Goal: Task Accomplishment & Management: Manage account settings

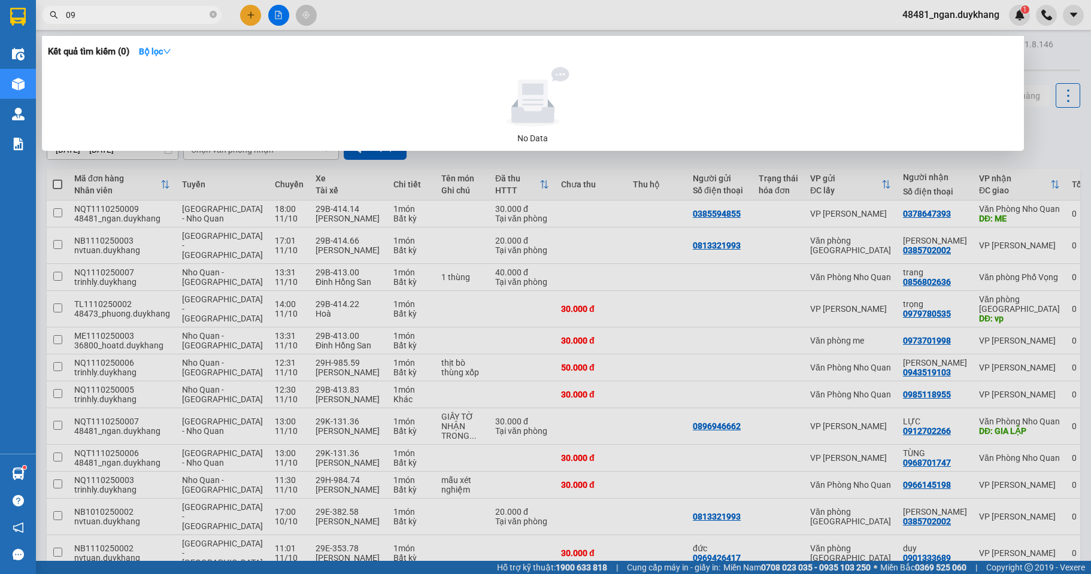
type input "0"
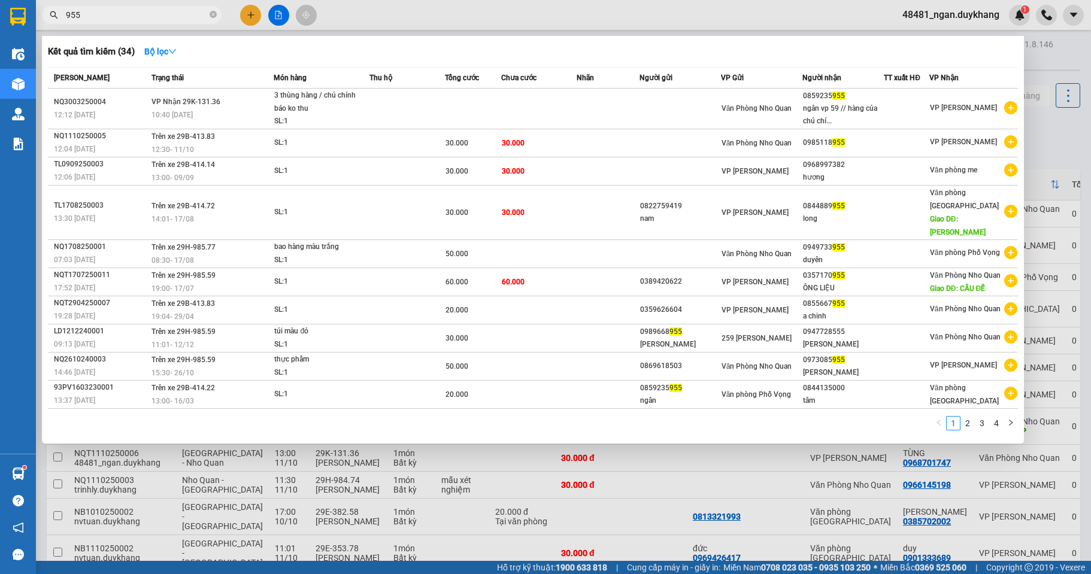
drag, startPoint x: 107, startPoint y: 13, endPoint x: 50, endPoint y: 17, distance: 57.0
click at [50, 17] on div "955" at bounding box center [117, 15] width 234 height 18
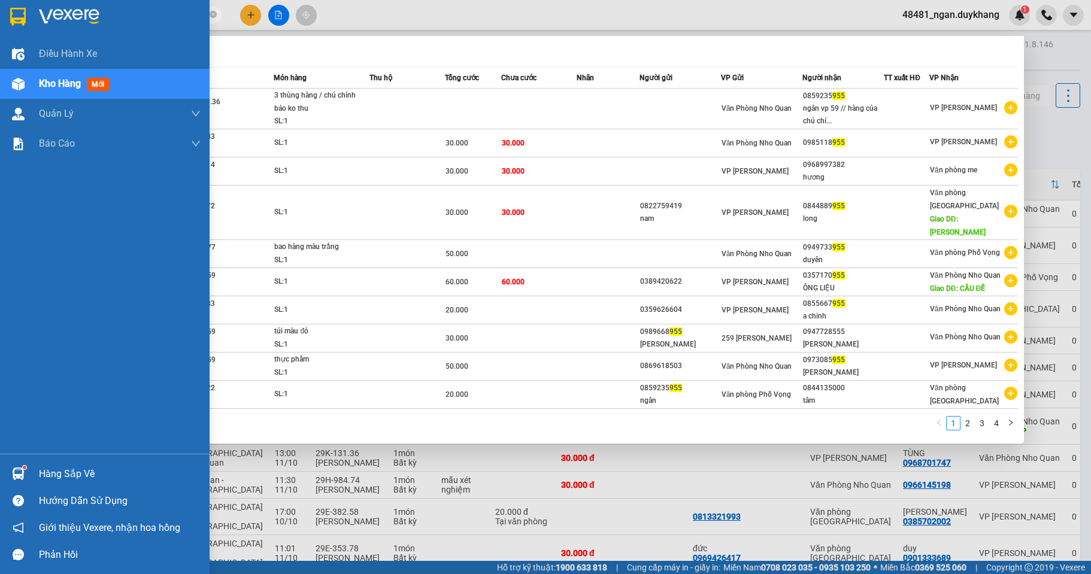
drag, startPoint x: 83, startPoint y: 17, endPoint x: 35, endPoint y: 19, distance: 48.6
click at [35, 19] on section "Kết quả tìm kiếm ( 34 ) Bộ lọc Mã ĐH Trạng thái Món hàng Thu hộ Tổng cước Chưa …" at bounding box center [545, 287] width 1091 height 574
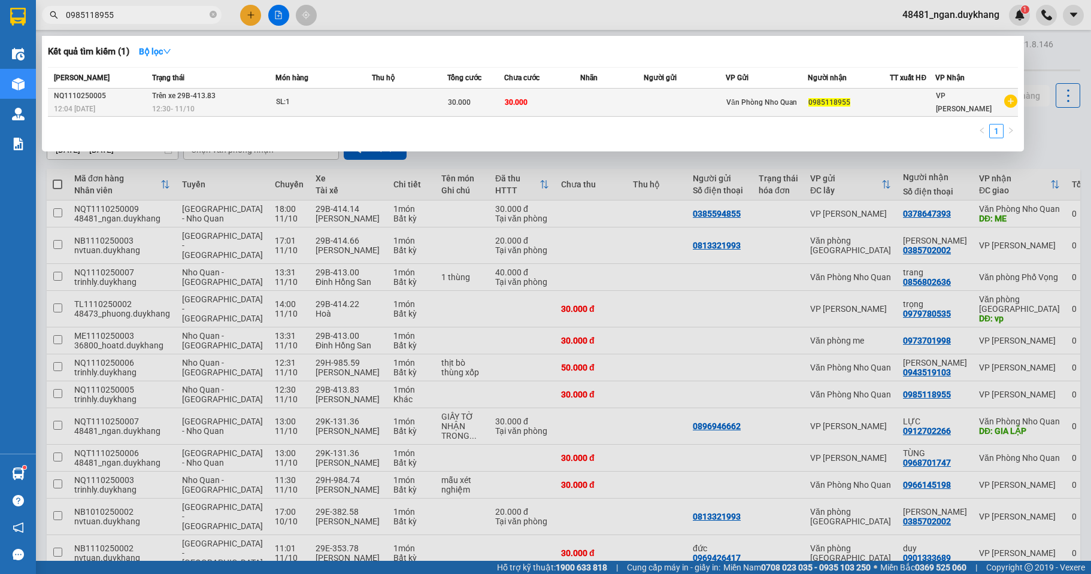
type input "0985118955"
click at [347, 110] on td "SL: 1" at bounding box center [323, 103] width 96 height 28
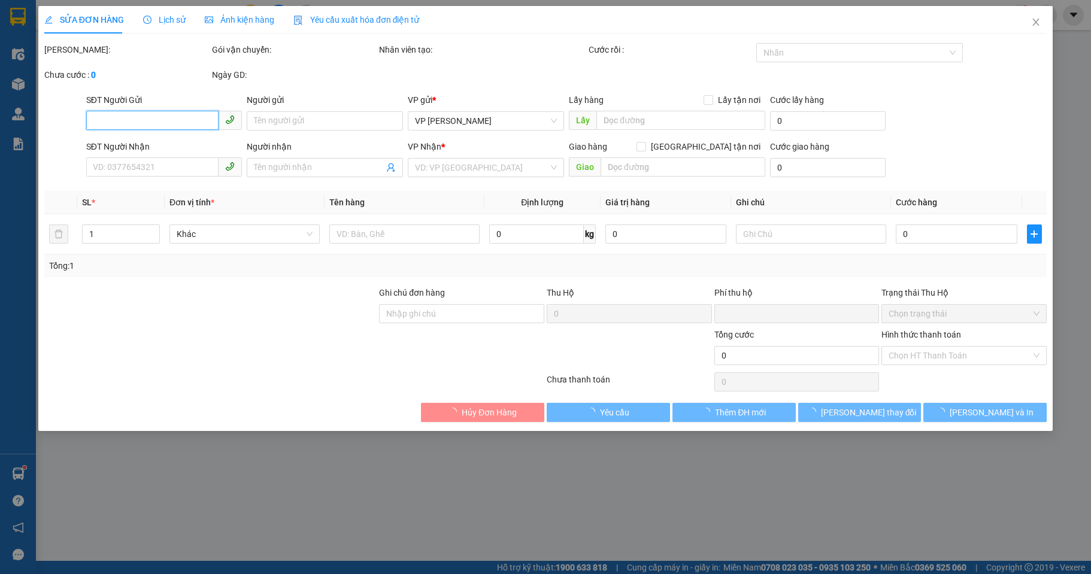
type input "0985118955"
type input "0"
type input "30.000"
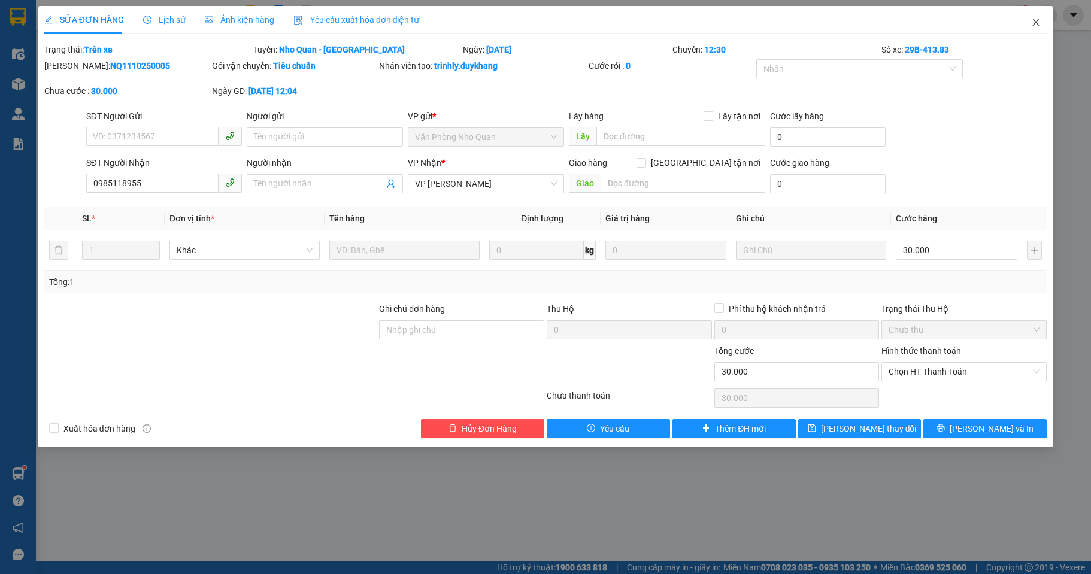
click at [1033, 25] on icon "close" at bounding box center [1036, 22] width 10 height 10
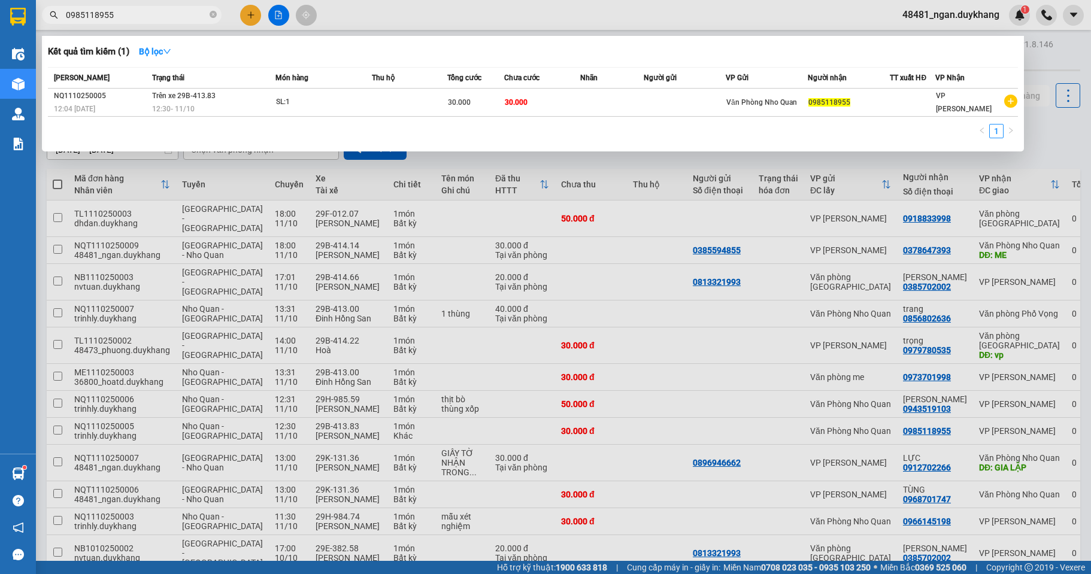
click at [126, 18] on input "0985118955" at bounding box center [136, 14] width 141 height 13
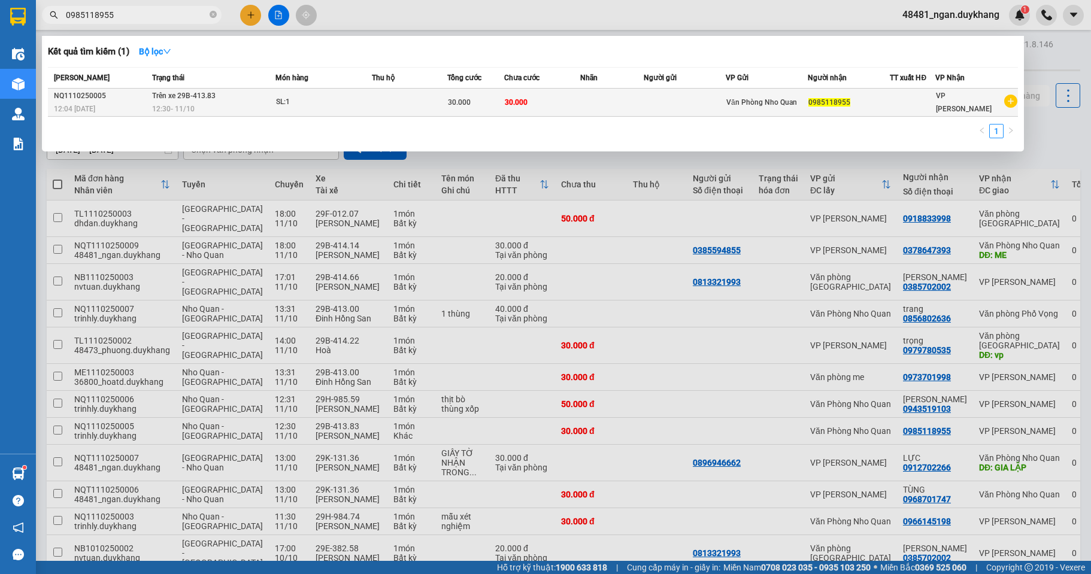
click at [601, 104] on td at bounding box center [611, 103] width 63 height 28
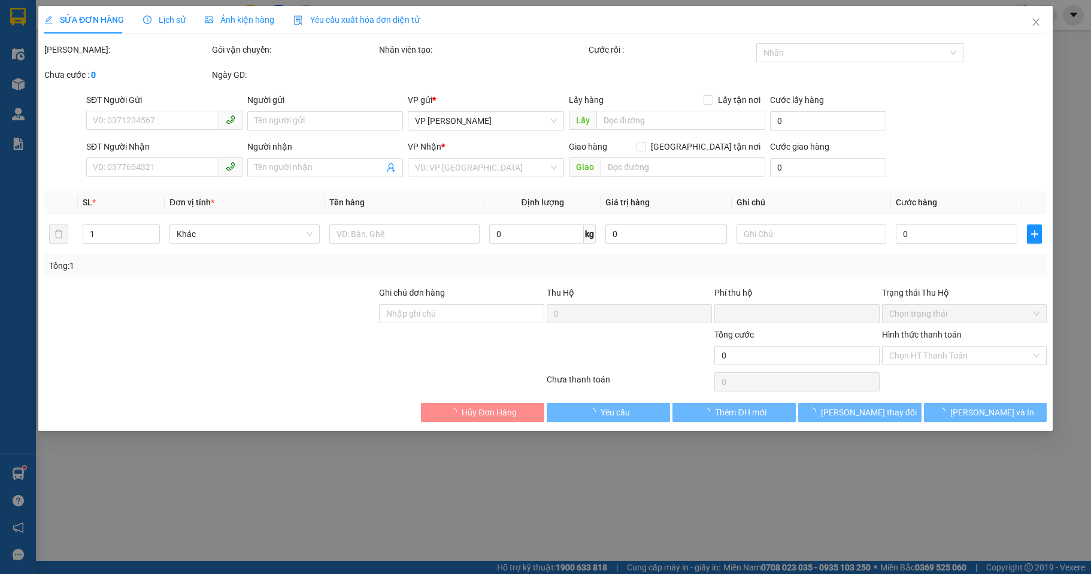
type input "0985118955"
type input "0"
type input "30.000"
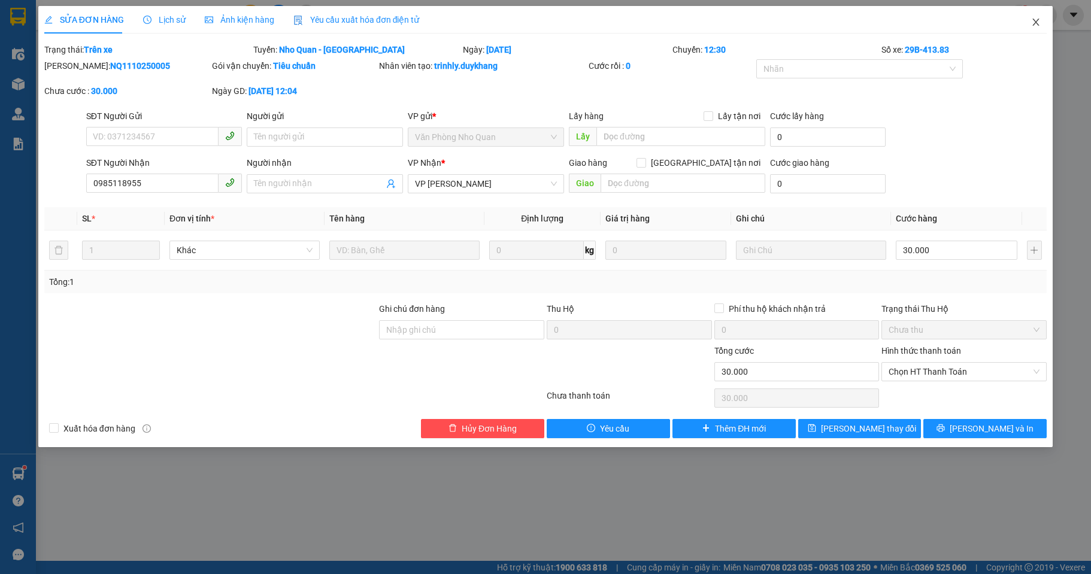
click at [1037, 25] on icon "close" at bounding box center [1036, 22] width 7 height 7
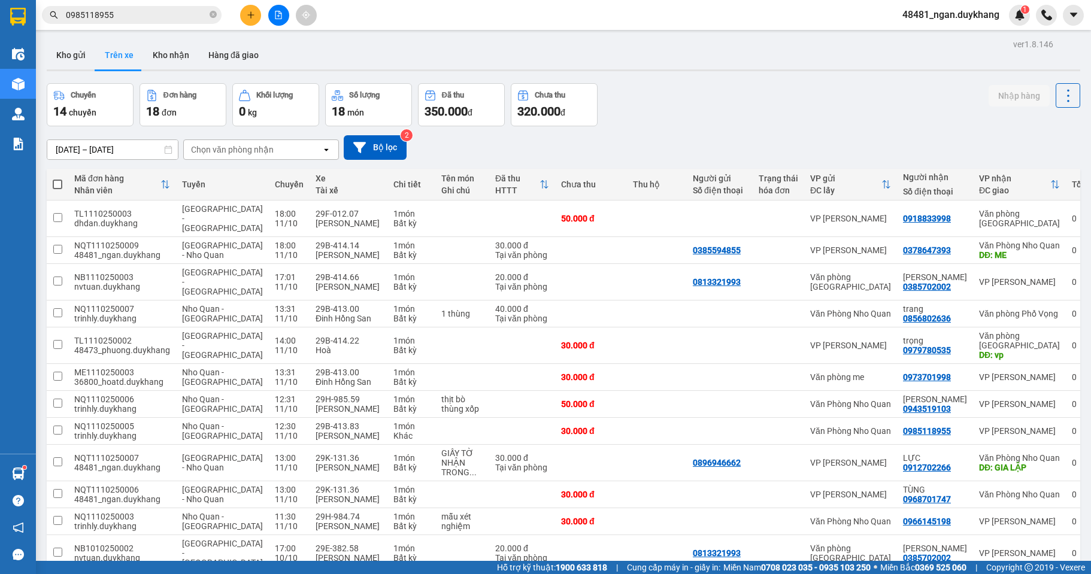
click at [132, 151] on input "[DATE] – [DATE]" at bounding box center [112, 149] width 131 height 19
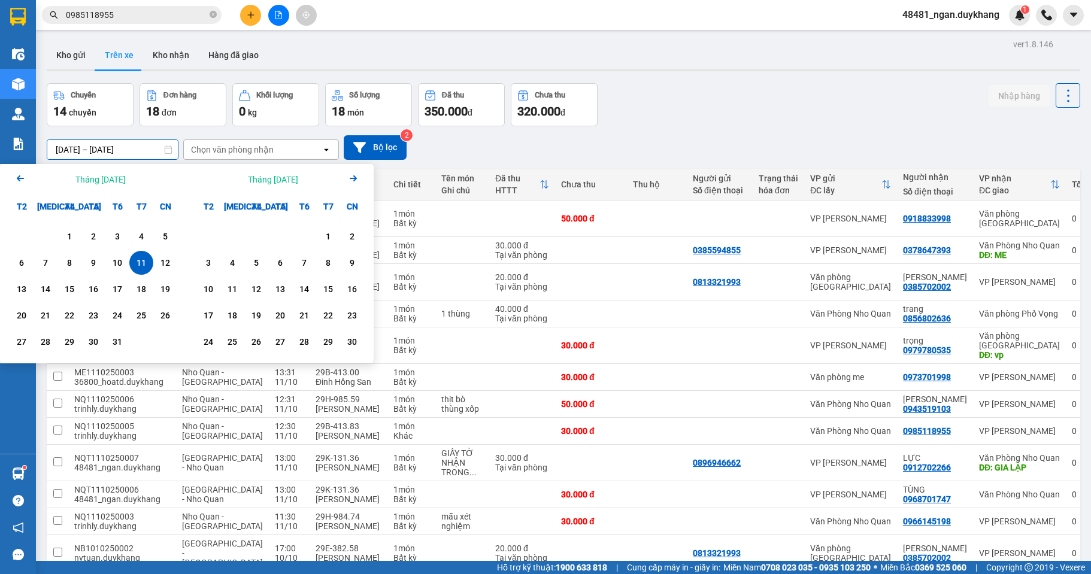
click at [137, 263] on div "11" at bounding box center [141, 263] width 17 height 14
type input "[DATE] – [DATE]"
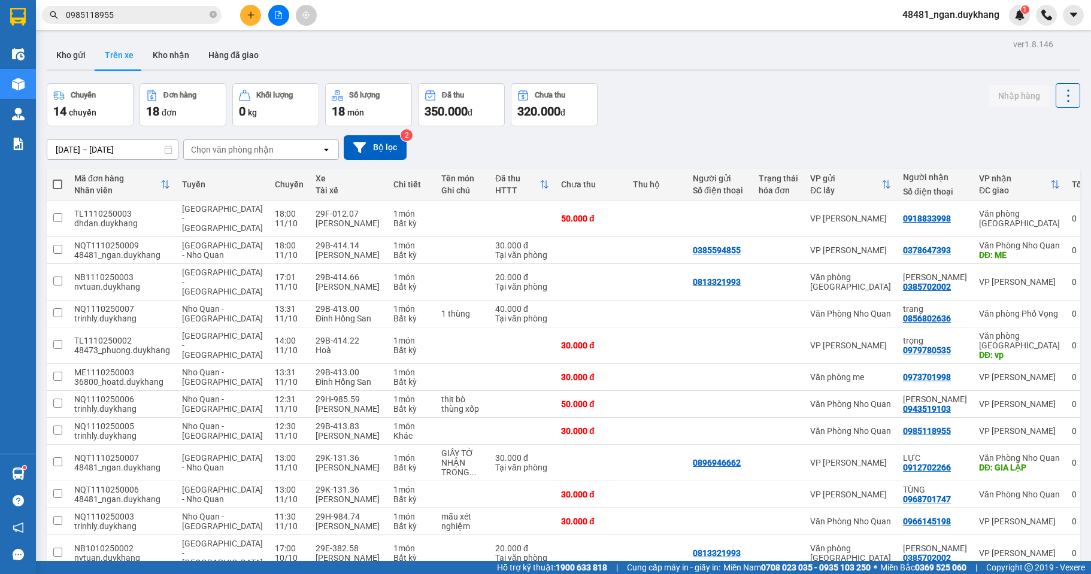
click at [854, 135] on div "[DATE] – [DATE] Press the down arrow key to interact with the calendar and sele…" at bounding box center [564, 147] width 1034 height 25
click at [114, 145] on input "[DATE] – [DATE]" at bounding box center [112, 149] width 131 height 19
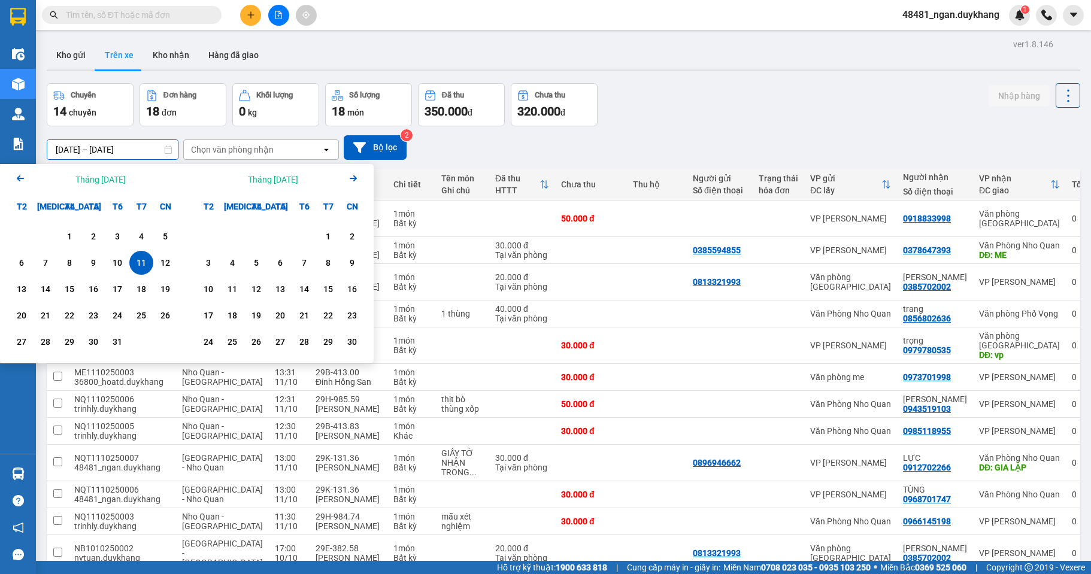
click at [135, 266] on div "11" at bounding box center [141, 263] width 17 height 14
type input "[DATE] – [DATE]"
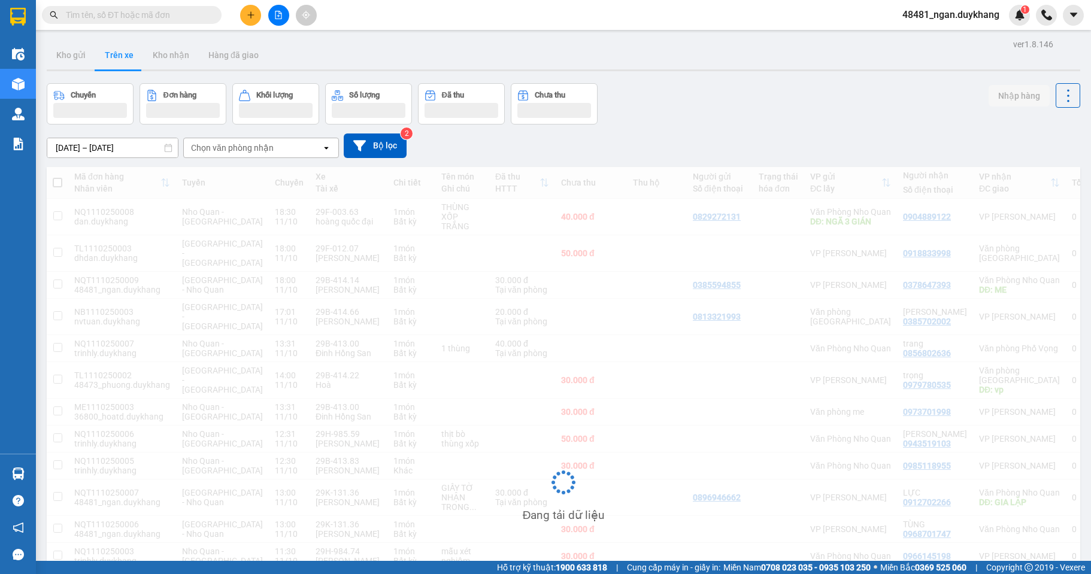
click at [691, 131] on div "[DATE] – [DATE] Press the down arrow key to interact with the calendar and sele…" at bounding box center [564, 146] width 1034 height 43
